Goal: Transaction & Acquisition: Purchase product/service

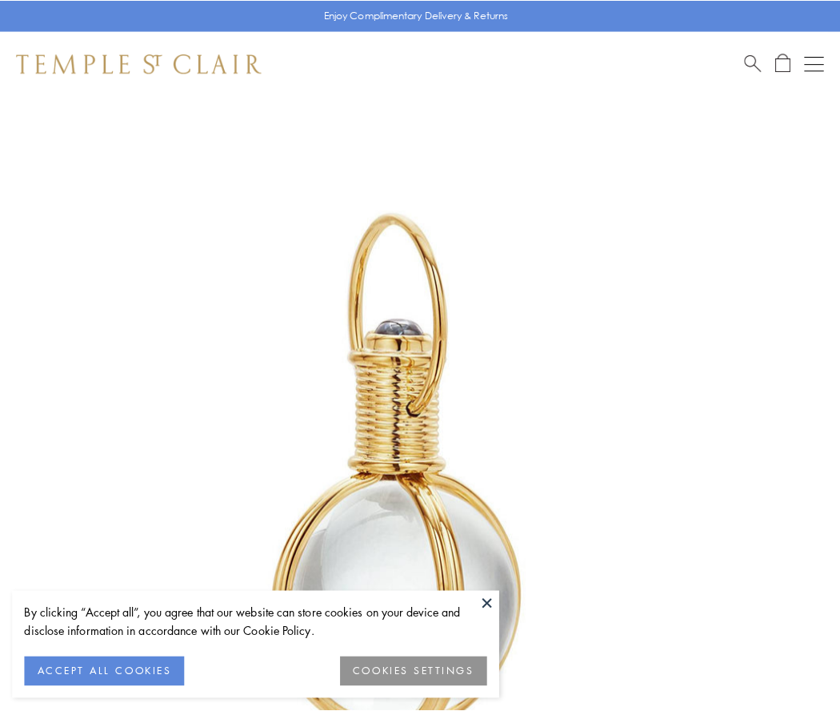
scroll to position [418, 0]
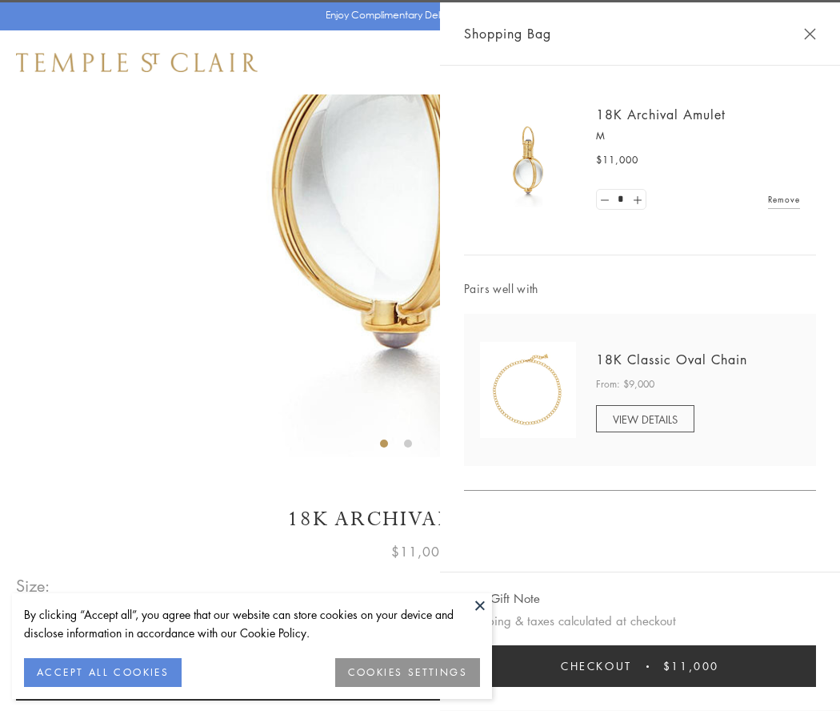
click at [640, 666] on button "Checkout $11,000" at bounding box center [640, 666] width 352 height 42
